Goal: Task Accomplishment & Management: Manage account settings

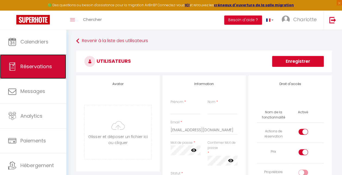
click at [41, 65] on span "Réservations" at bounding box center [36, 66] width 32 height 7
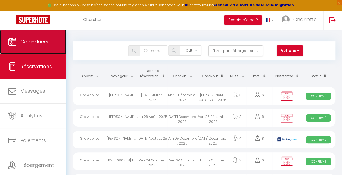
click at [41, 40] on span "Calendriers" at bounding box center [34, 41] width 28 height 7
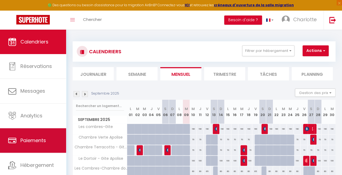
scroll to position [15, 0]
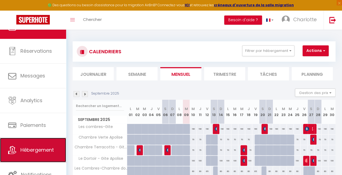
click at [39, 148] on span "Hébergement" at bounding box center [36, 149] width 33 height 7
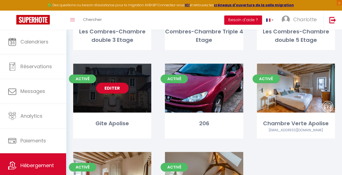
scroll to position [195, 0]
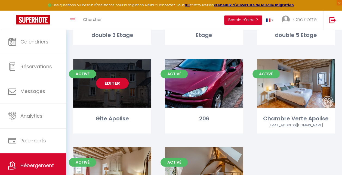
click at [114, 83] on link "Editer" at bounding box center [112, 83] width 33 height 11
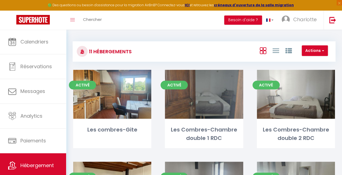
select select "3"
select select "2"
select select "1"
select select
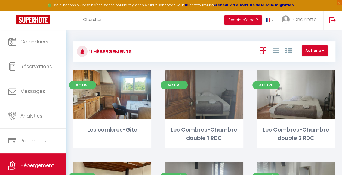
select select "28"
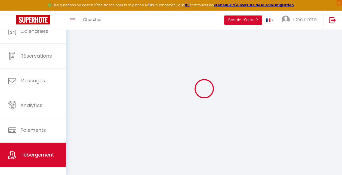
select select
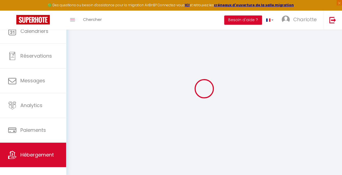
select select
checkbox input "false"
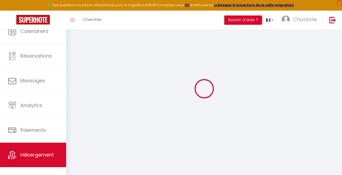
select select
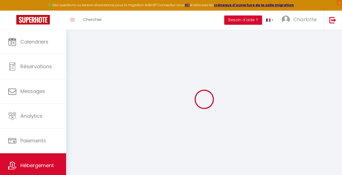
select select
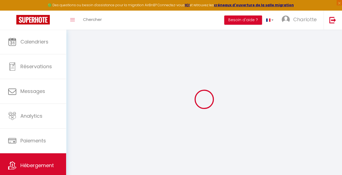
select select
checkbox input "false"
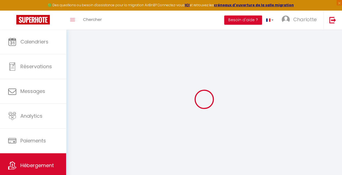
select select
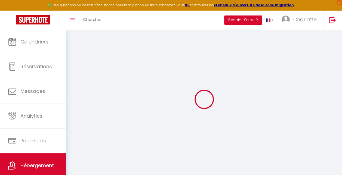
select select
checkbox input "false"
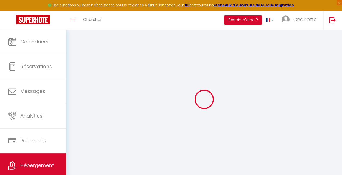
checkbox input "false"
select select
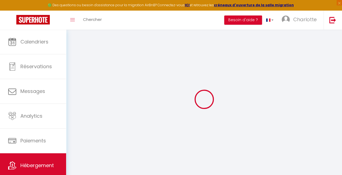
select select
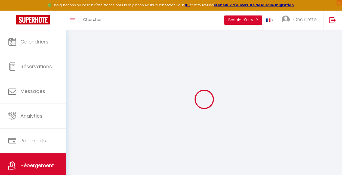
checkbox input "false"
select select
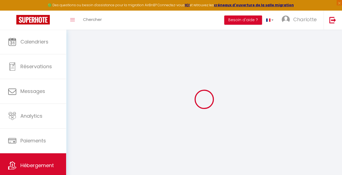
select select
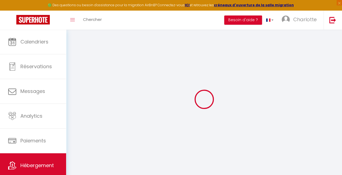
select select
checkbox input "false"
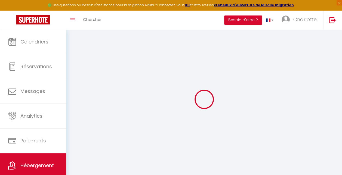
checkbox input "false"
select select
type input "Gite Apolise"
type input "Charlotte"
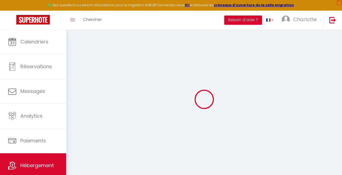
select select "houses"
select select "9"
select select "3"
type input "200"
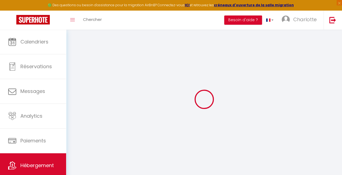
type input "2.00"
type input "500"
type input "10"
select select
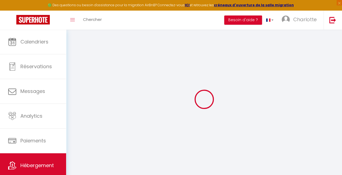
select select
type input "[STREET_ADDRESS][PERSON_NAME]"
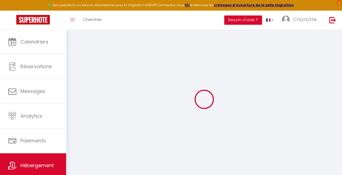
type input "49250"
type input "[GEOGRAPHIC_DATA]"
type input "[EMAIL_ADDRESS][DOMAIN_NAME]"
select select "7387"
checkbox input "false"
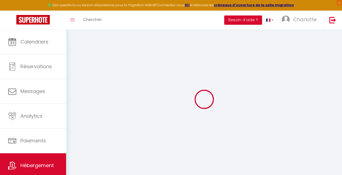
checkbox input "false"
type input "0"
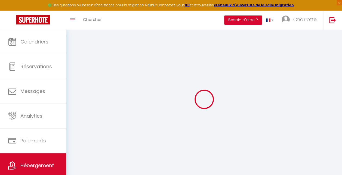
type input "0"
select select
checkbox input "false"
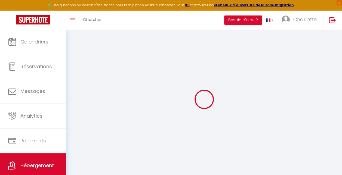
checkbox input "false"
select select
checkbox input "false"
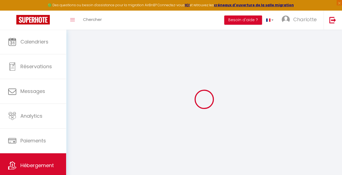
checkbox input "false"
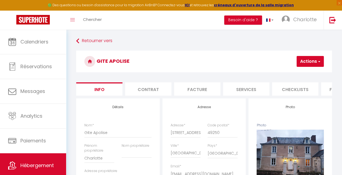
scroll to position [0, 223]
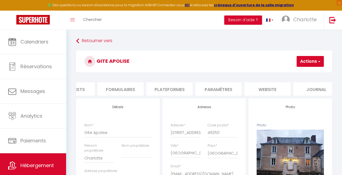
click at [268, 90] on li "website" at bounding box center [267, 88] width 46 height 13
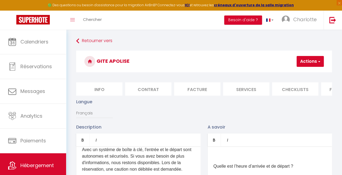
click at [97, 92] on li "Info" at bounding box center [99, 88] width 46 height 13
select select
checkbox input "false"
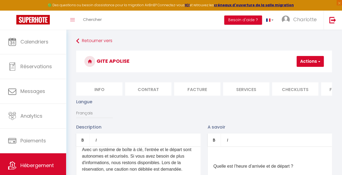
checkbox input "false"
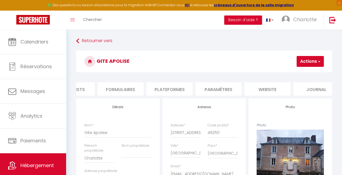
scroll to position [0, 234]
click at [302, 88] on li "Journal" at bounding box center [306, 88] width 46 height 13
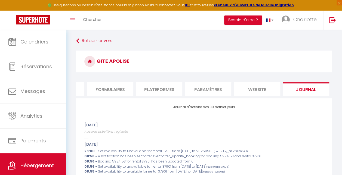
click at [216, 85] on li "Paramètres" at bounding box center [208, 88] width 46 height 13
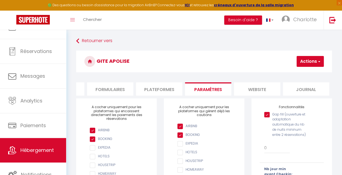
click at [261, 91] on li "website" at bounding box center [257, 88] width 46 height 13
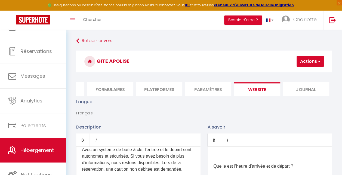
click at [310, 93] on li "Journal" at bounding box center [306, 88] width 46 height 13
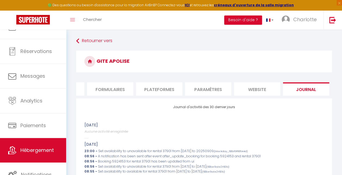
click at [203, 87] on li "Paramètres" at bounding box center [208, 88] width 46 height 13
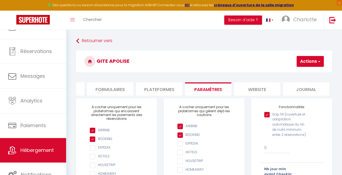
click at [171, 91] on li "Plateformes" at bounding box center [159, 88] width 46 height 13
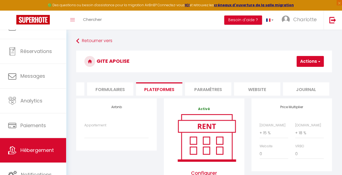
click at [121, 88] on li "Formulaires" at bounding box center [110, 88] width 46 height 13
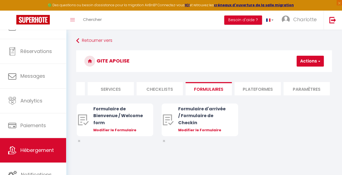
scroll to position [0, 135]
click at [166, 90] on li "Checklists" at bounding box center [160, 88] width 46 height 13
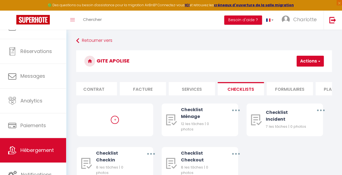
scroll to position [0, 54]
click at [191, 88] on li "Services" at bounding box center [191, 88] width 46 height 13
select select
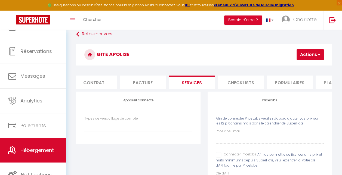
scroll to position [3, 0]
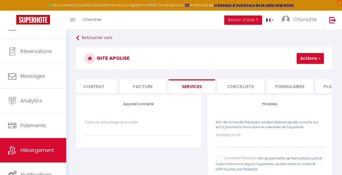
click at [147, 84] on li "Facture" at bounding box center [143, 85] width 46 height 13
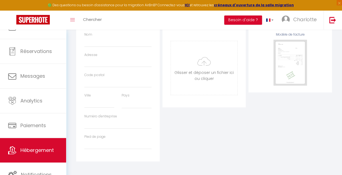
select select
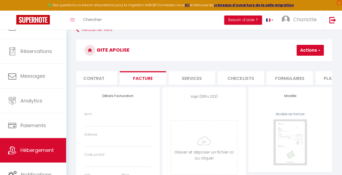
scroll to position [11, 0]
